Goal: Task Accomplishment & Management: Use online tool/utility

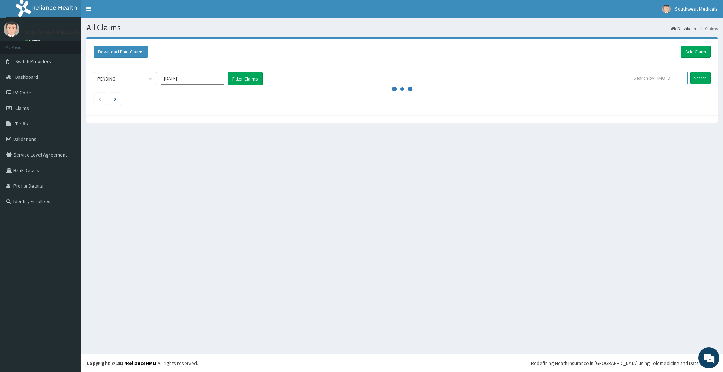
click at [666, 74] on input "text" at bounding box center [658, 78] width 59 height 12
click at [647, 77] on input "text" at bounding box center [658, 78] width 59 height 12
type input "HAW/10007/B"
click at [693, 81] on input "Search" at bounding box center [700, 78] width 20 height 12
click at [702, 82] on input "Search" at bounding box center [700, 78] width 20 height 12
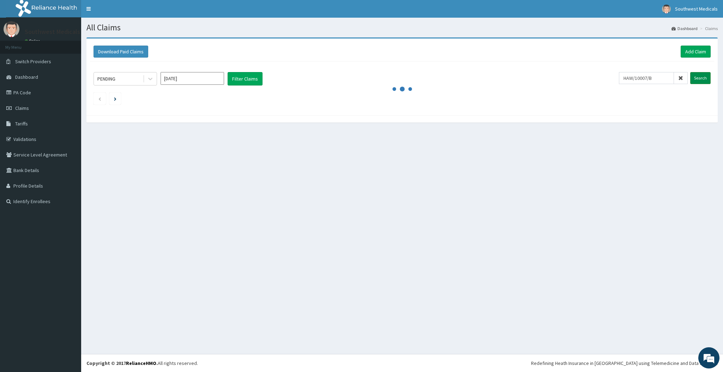
click at [702, 82] on input "Search" at bounding box center [700, 78] width 20 height 12
click at [689, 54] on link "Add Claim" at bounding box center [696, 52] width 30 height 12
click at [693, 50] on link "Add Claim" at bounding box center [696, 52] width 30 height 12
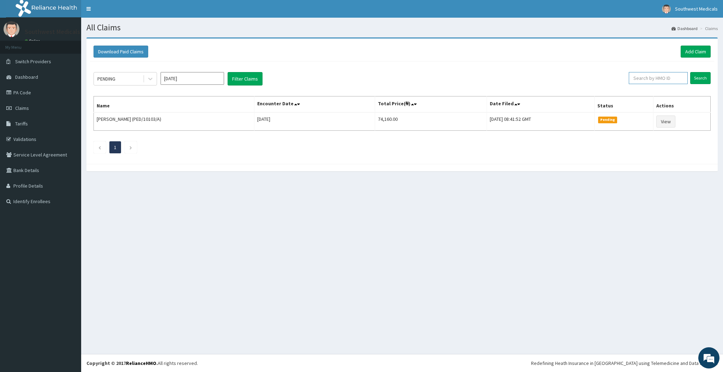
click at [657, 83] on input "text" at bounding box center [658, 78] width 59 height 12
type input "HAW/10007/B"
click at [695, 82] on input "Search" at bounding box center [700, 78] width 20 height 12
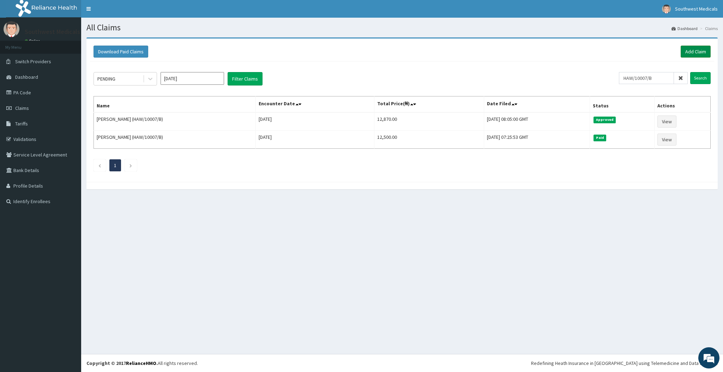
click at [684, 47] on link "Add Claim" at bounding box center [696, 52] width 30 height 12
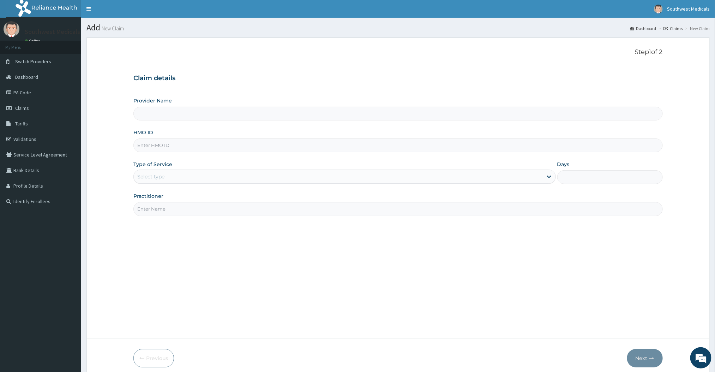
type input "Southwest Medicals"
